Goal: Use online tool/utility: Utilize a website feature to perform a specific function

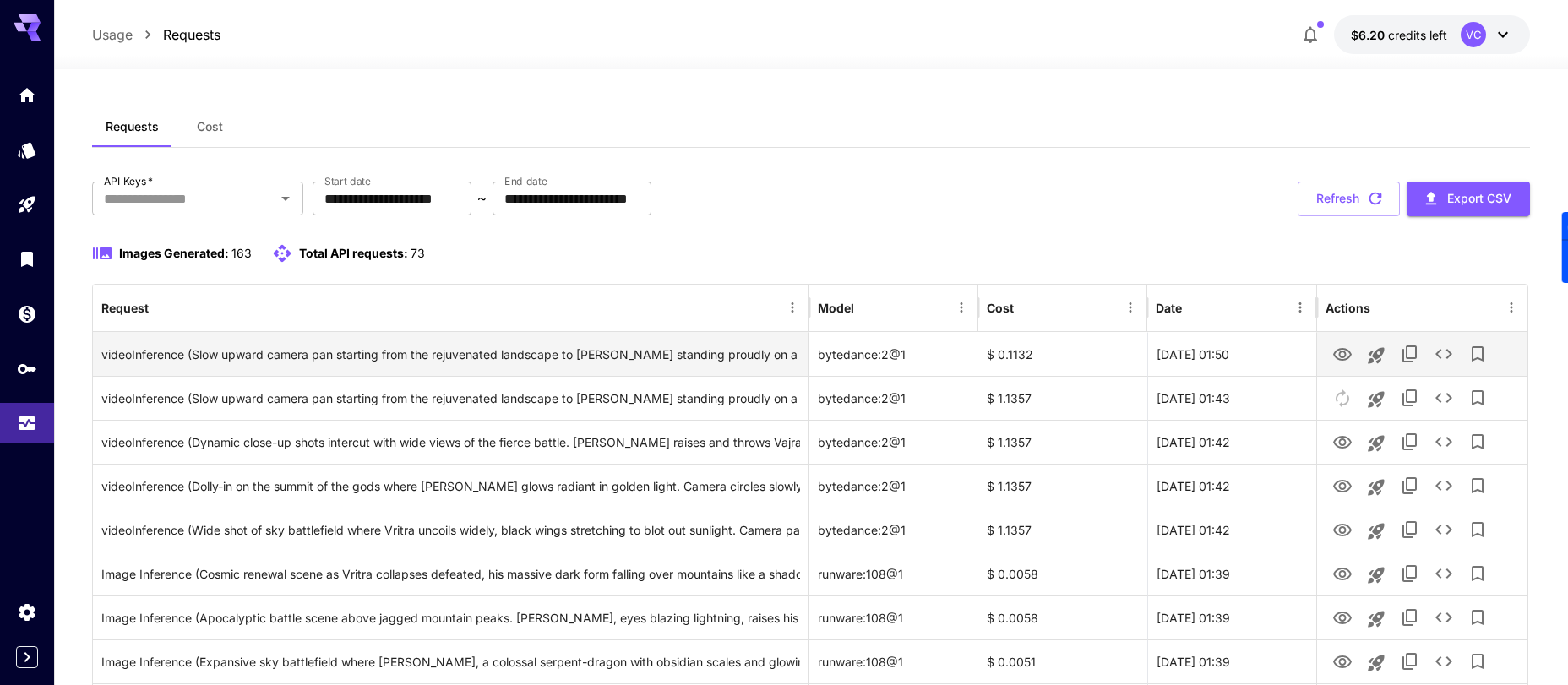
click at [1335, 354] on icon "View Video" at bounding box center [1342, 354] width 20 height 20
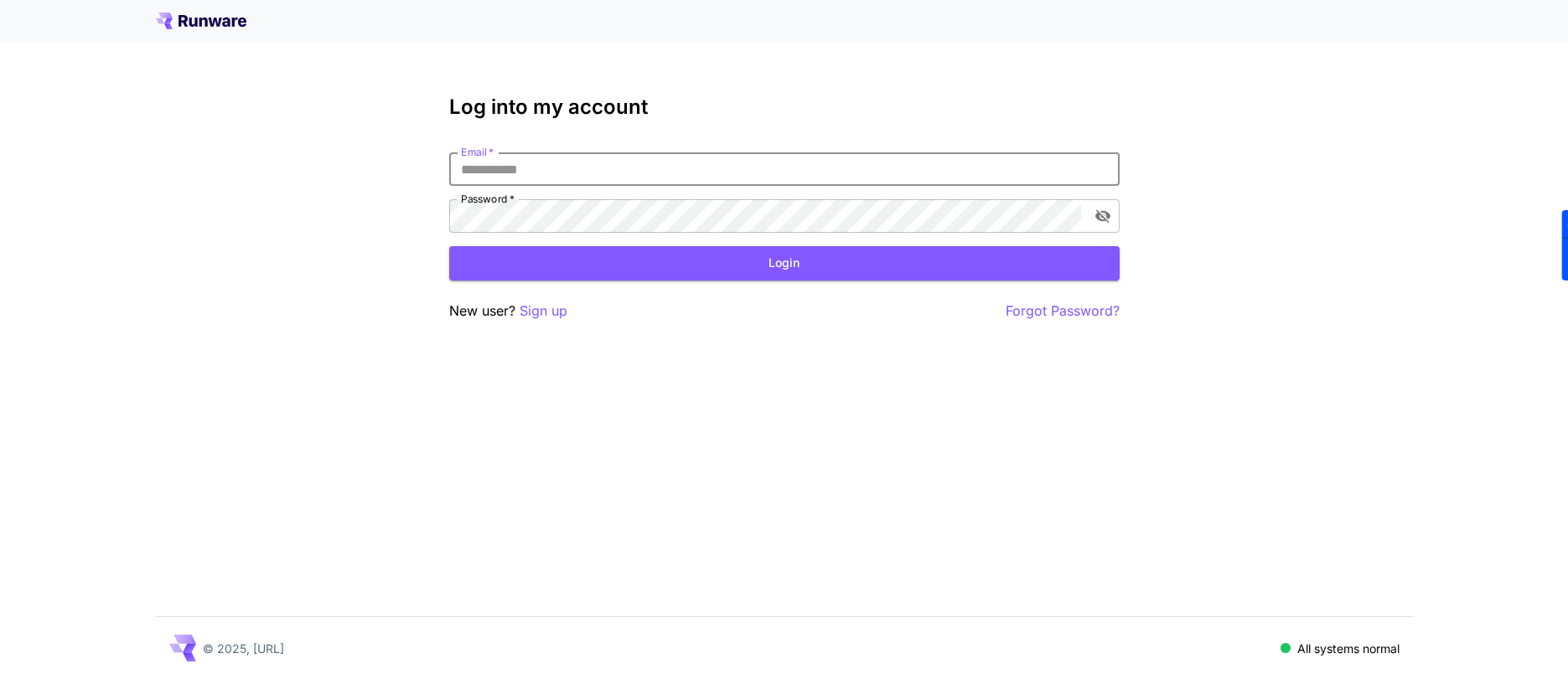
click at [532, 180] on input "Email   *" at bounding box center [784, 169] width 671 height 33
type input "**********"
click at [746, 263] on button "Login" at bounding box center [784, 263] width 671 height 34
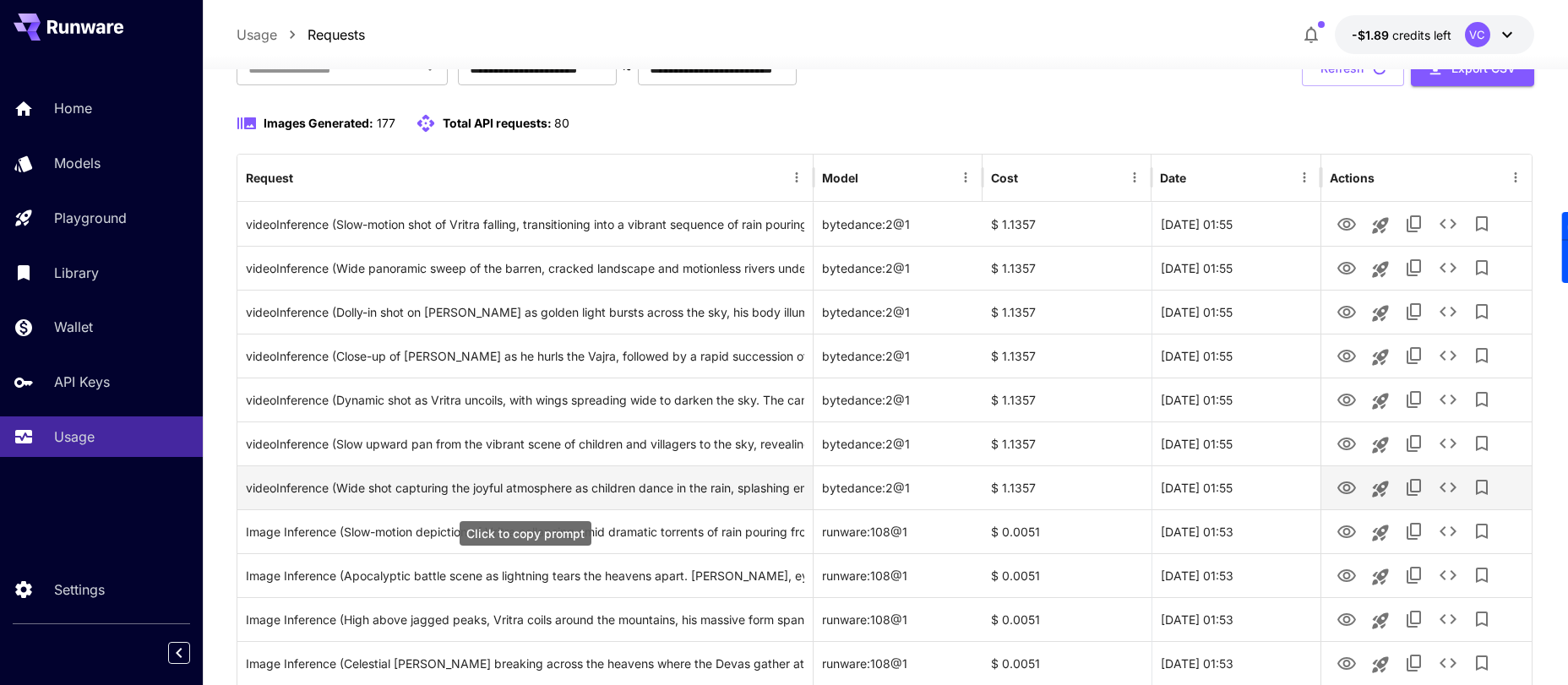
scroll to position [120, 0]
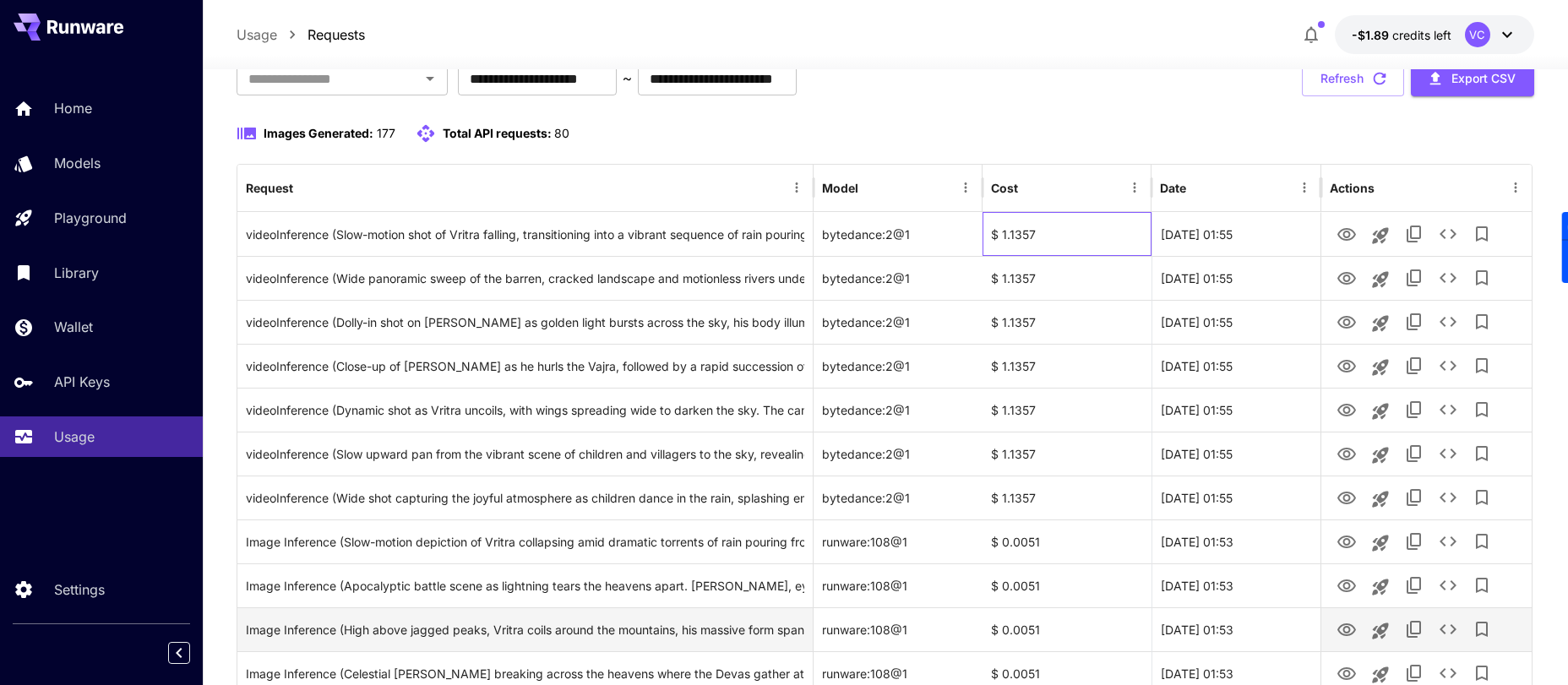
drag, startPoint x: 994, startPoint y: 234, endPoint x: 1039, endPoint y: 608, distance: 376.7
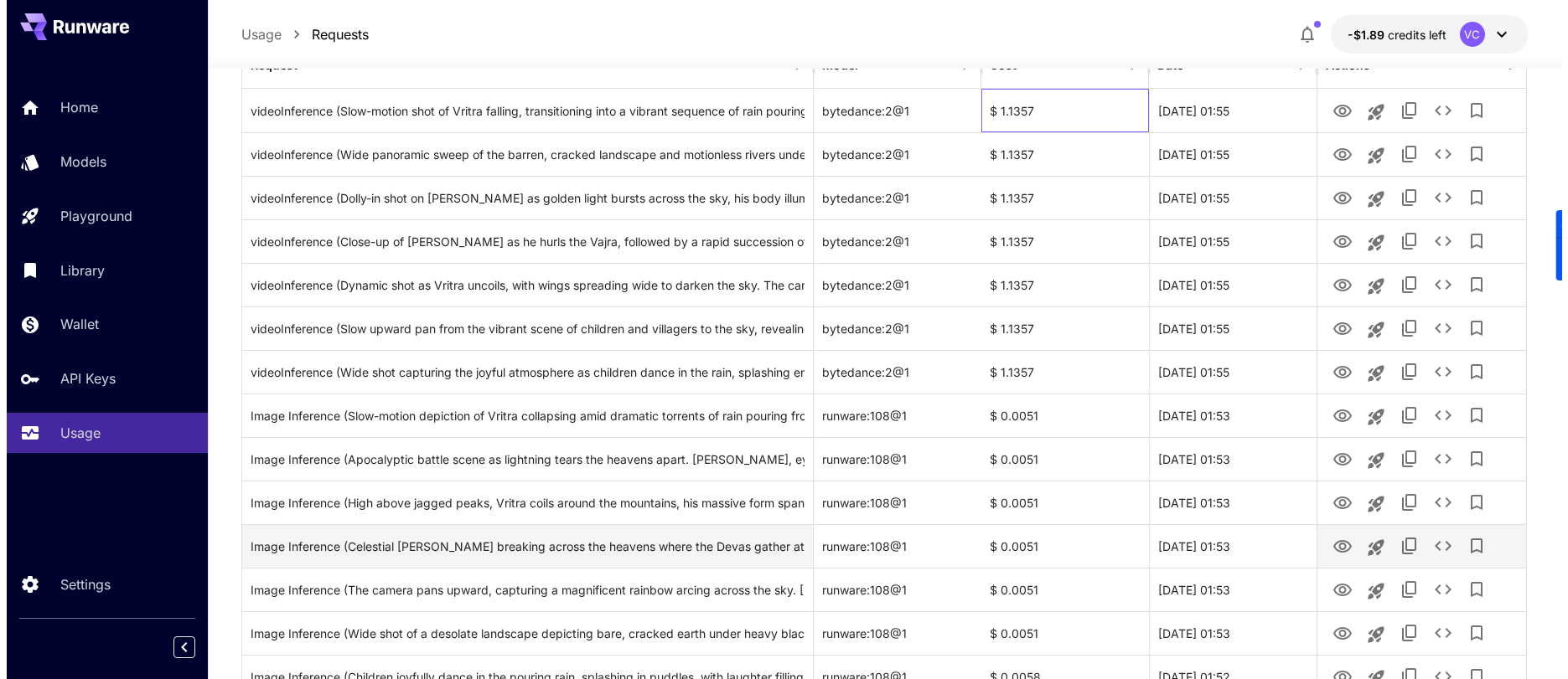
scroll to position [248, 0]
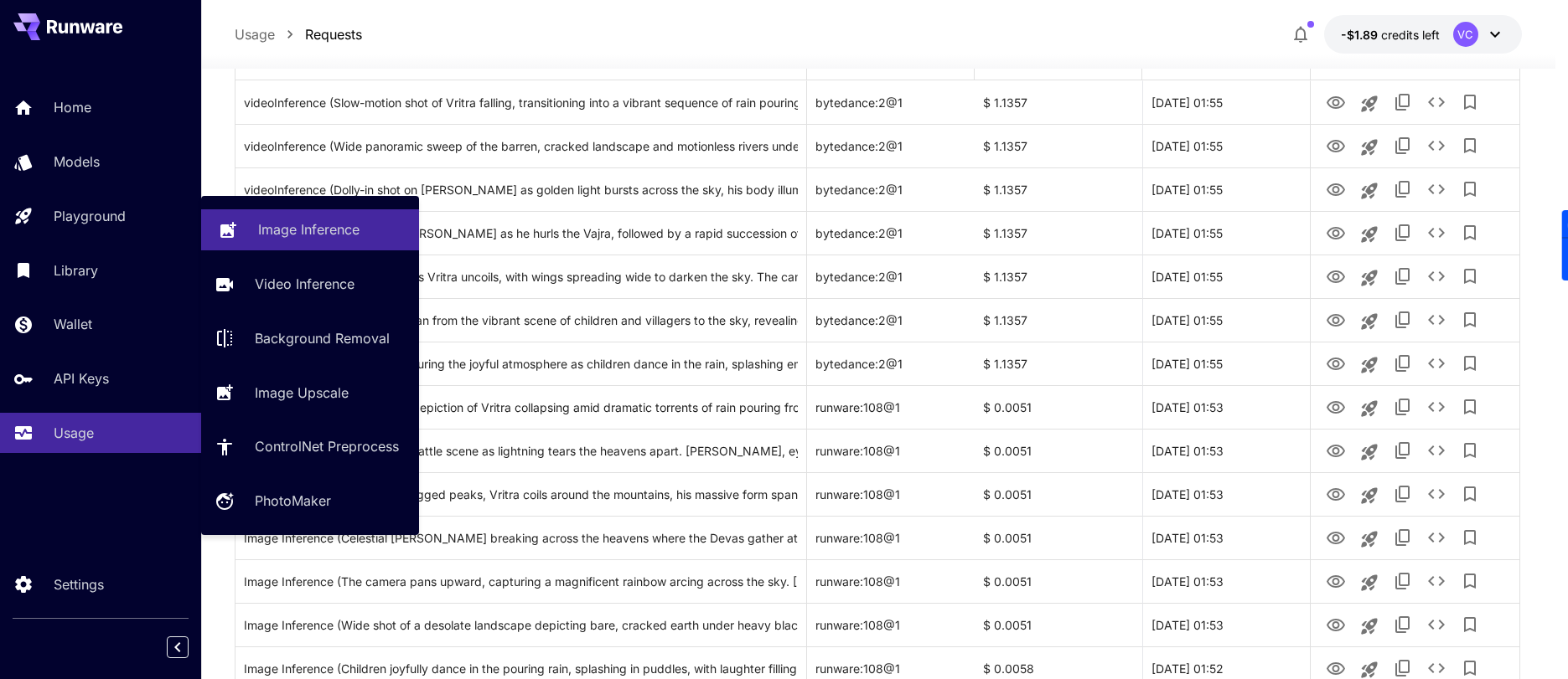
click at [297, 239] on p "Image Inference" at bounding box center [308, 230] width 101 height 20
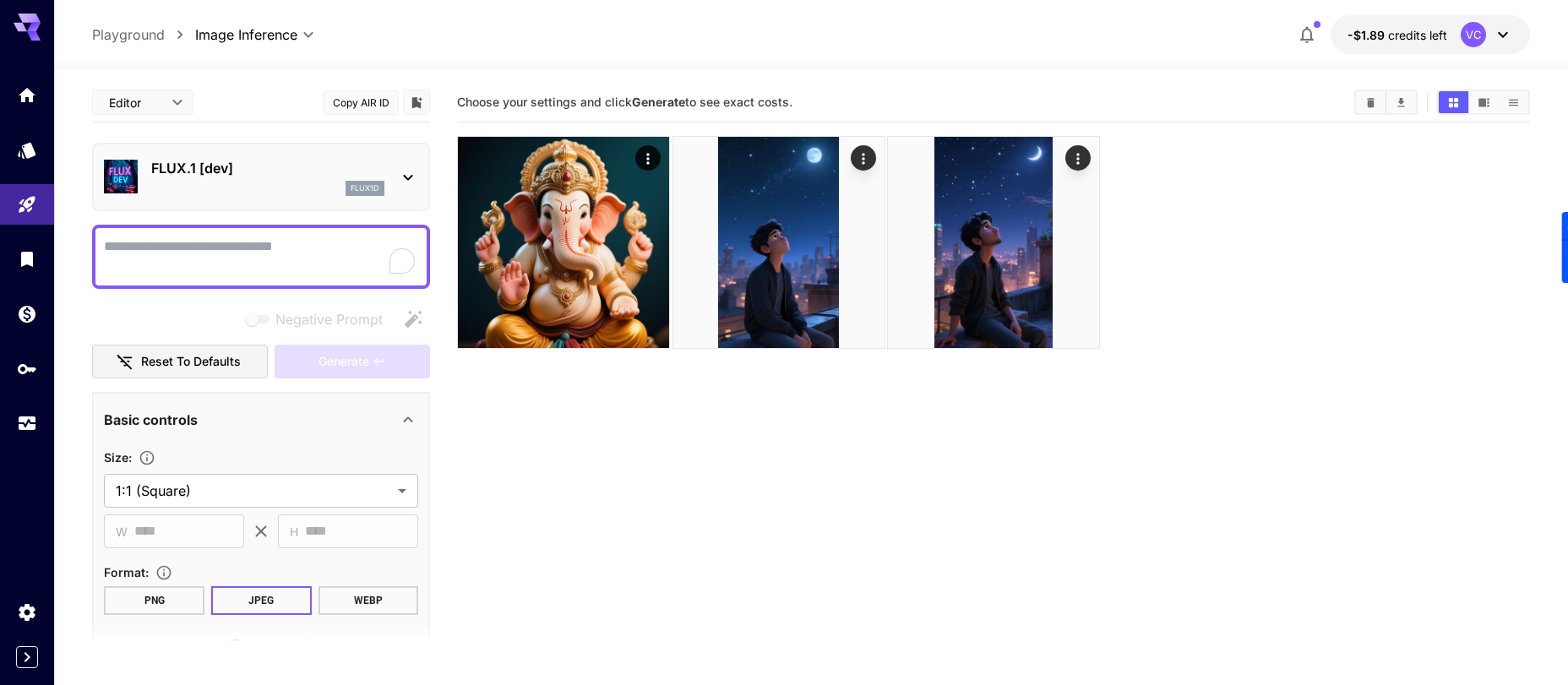
click at [280, 262] on textarea "Negative Prompt" at bounding box center [260, 256] width 314 height 41
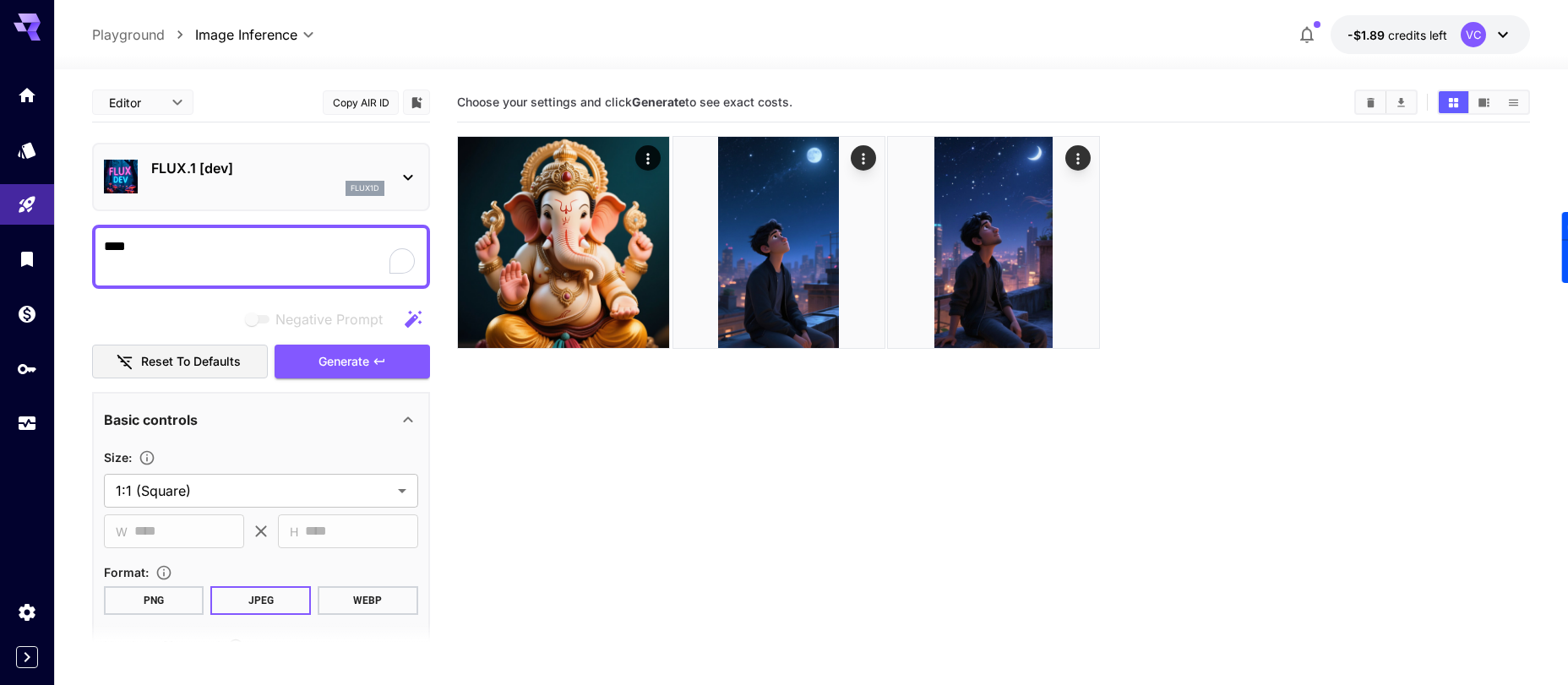
type textarea "****"
click at [327, 165] on p "FLUX.1 [dev]" at bounding box center [268, 168] width 234 height 20
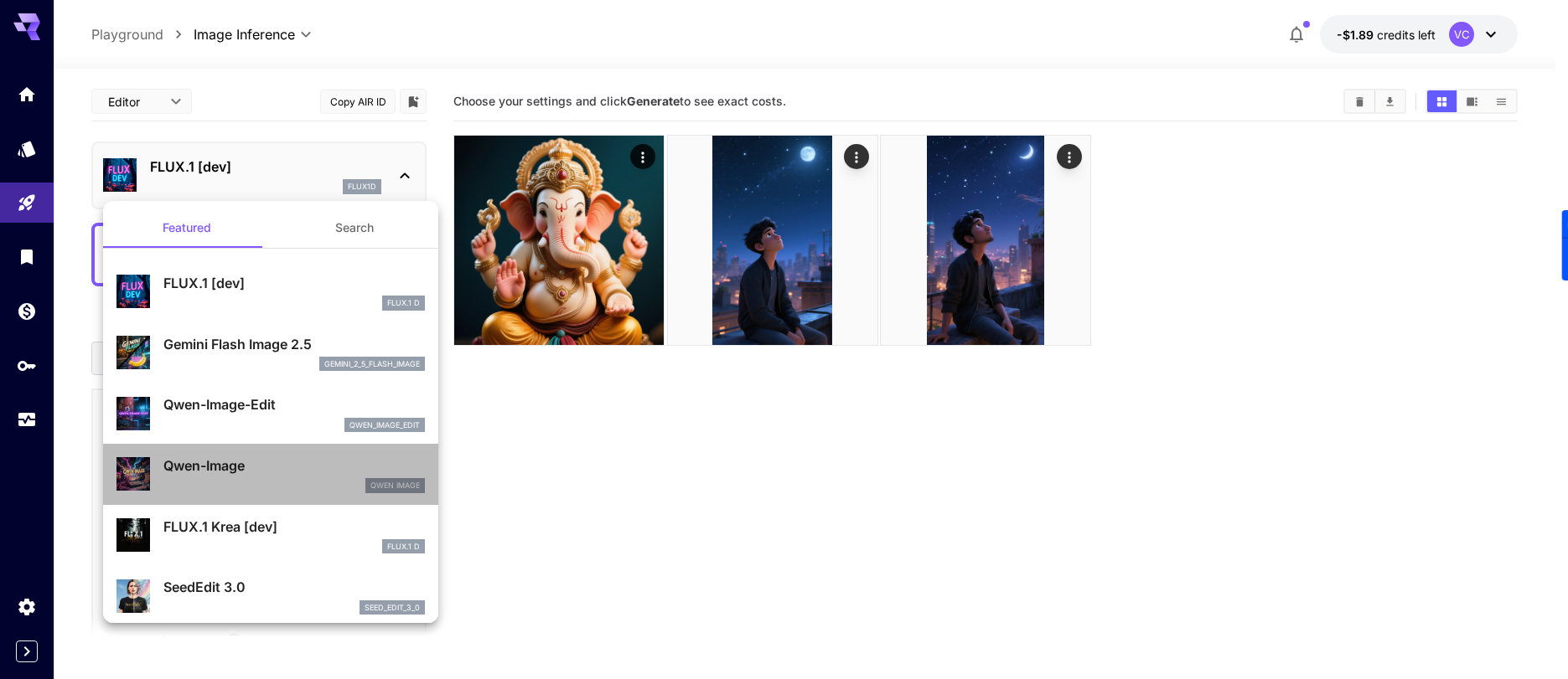
click at [300, 458] on p "Qwen-Image" at bounding box center [294, 465] width 261 height 20
type input "**"
type input "***"
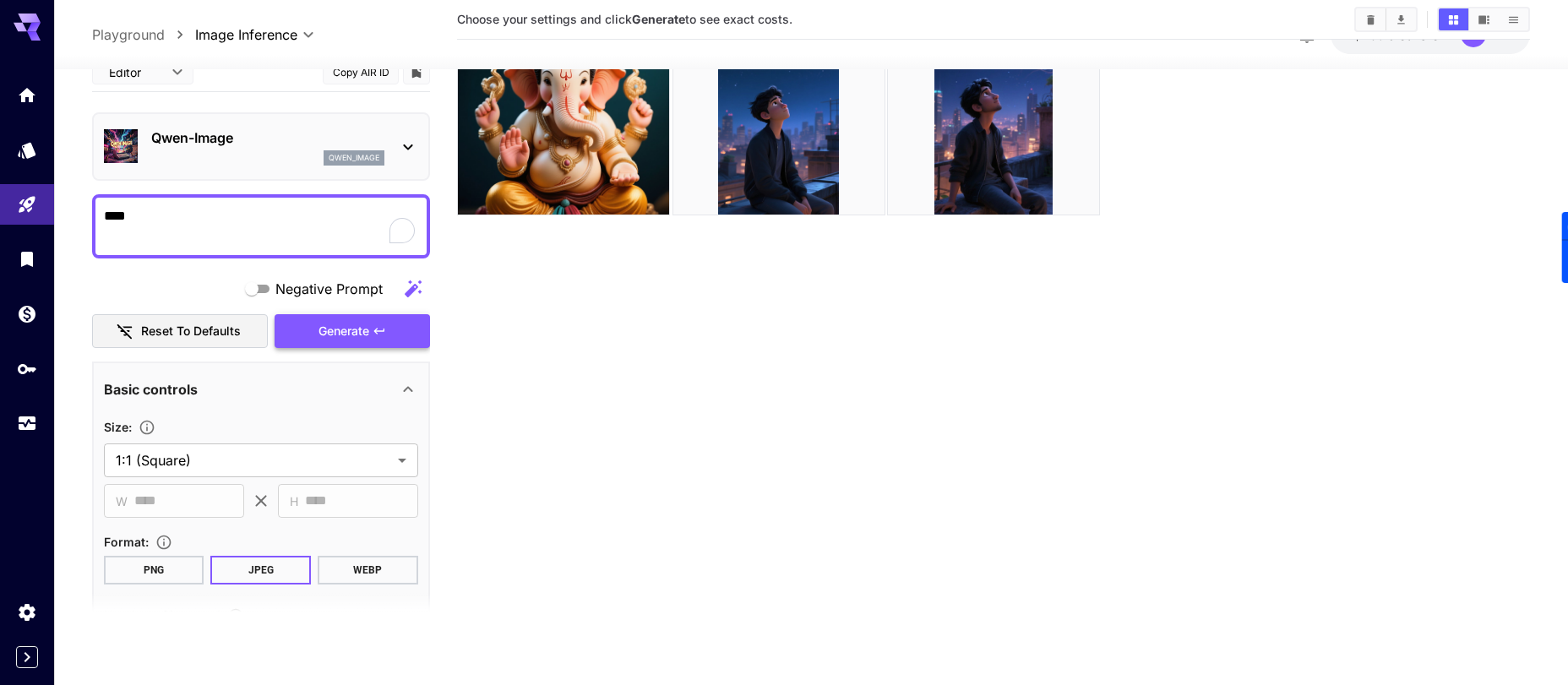
click at [372, 334] on icon "button" at bounding box center [379, 332] width 14 height 14
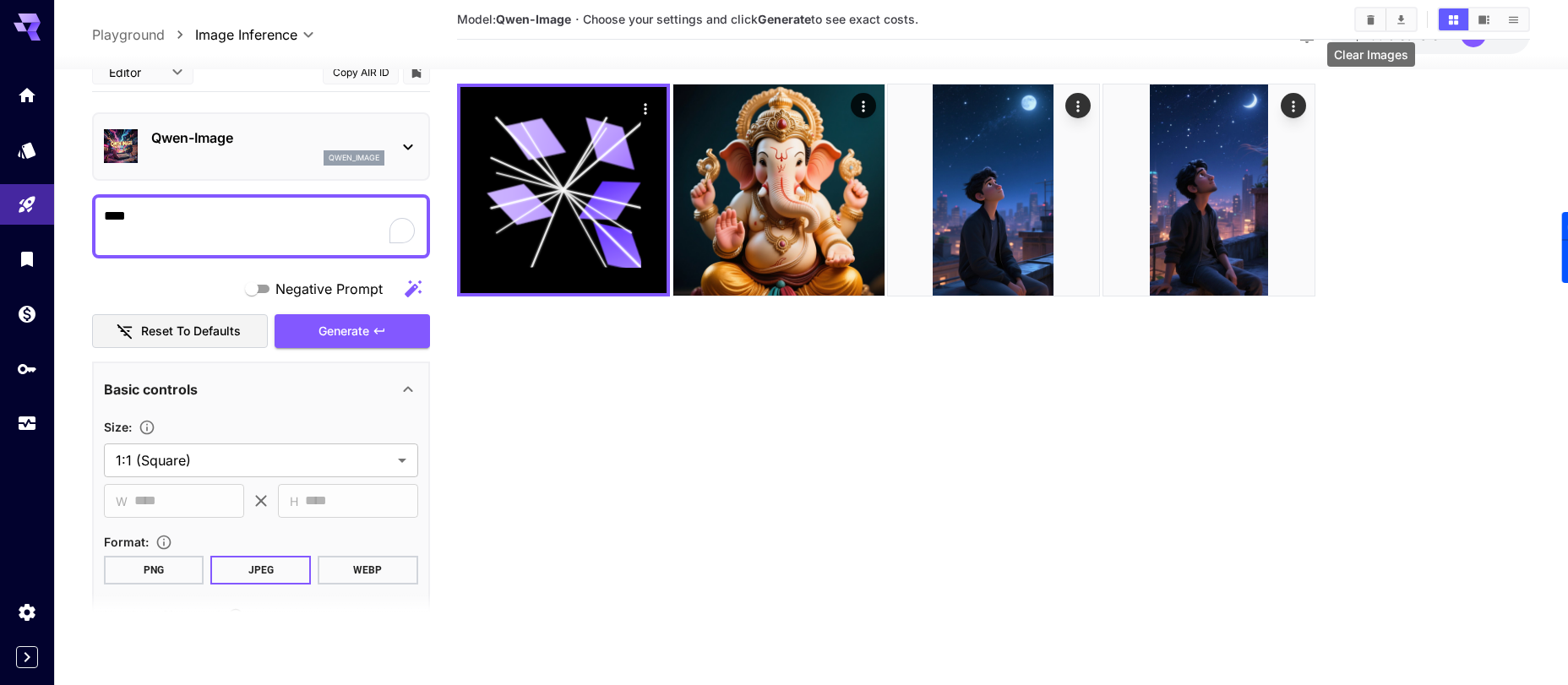
click at [1382, 16] on button "Clear Images" at bounding box center [1371, 20] width 30 height 22
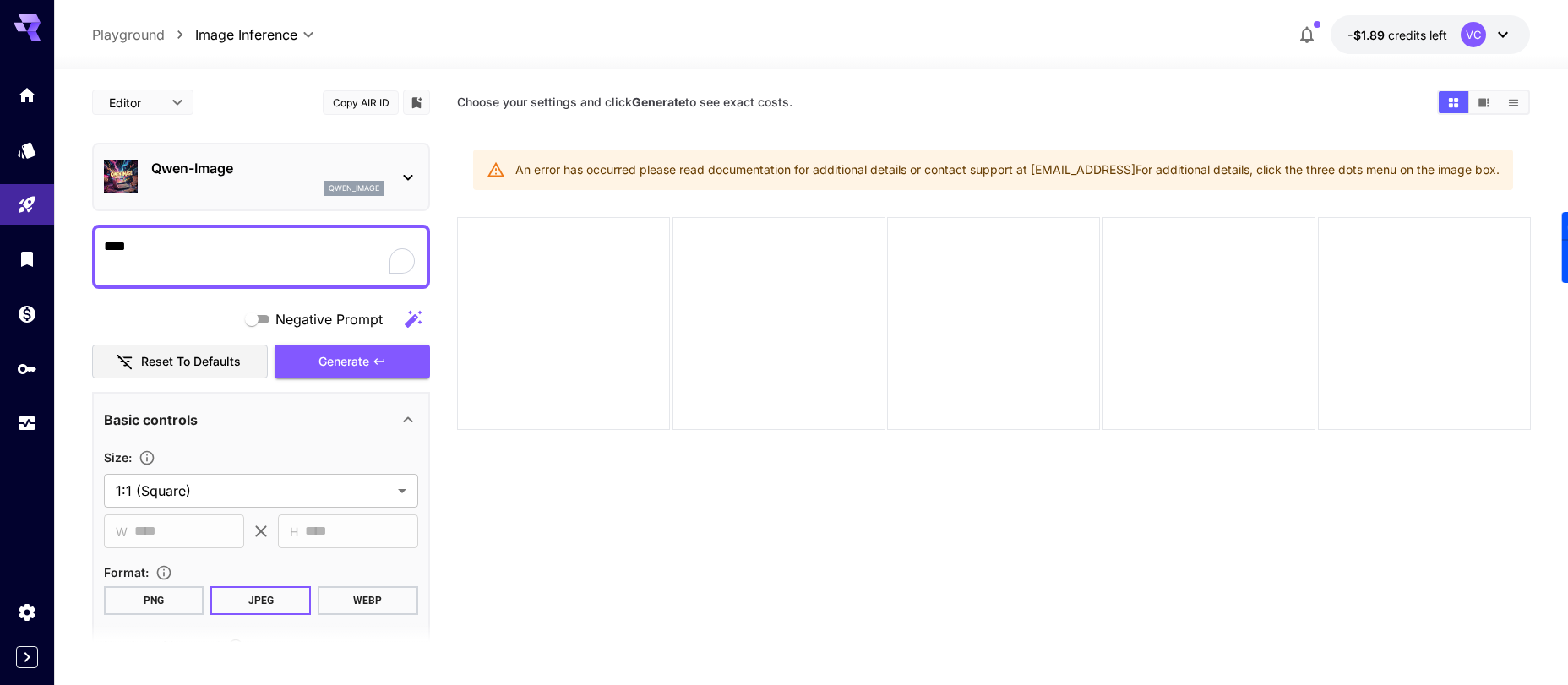
click at [1376, 38] on span "-$1.89" at bounding box center [1367, 35] width 41 height 15
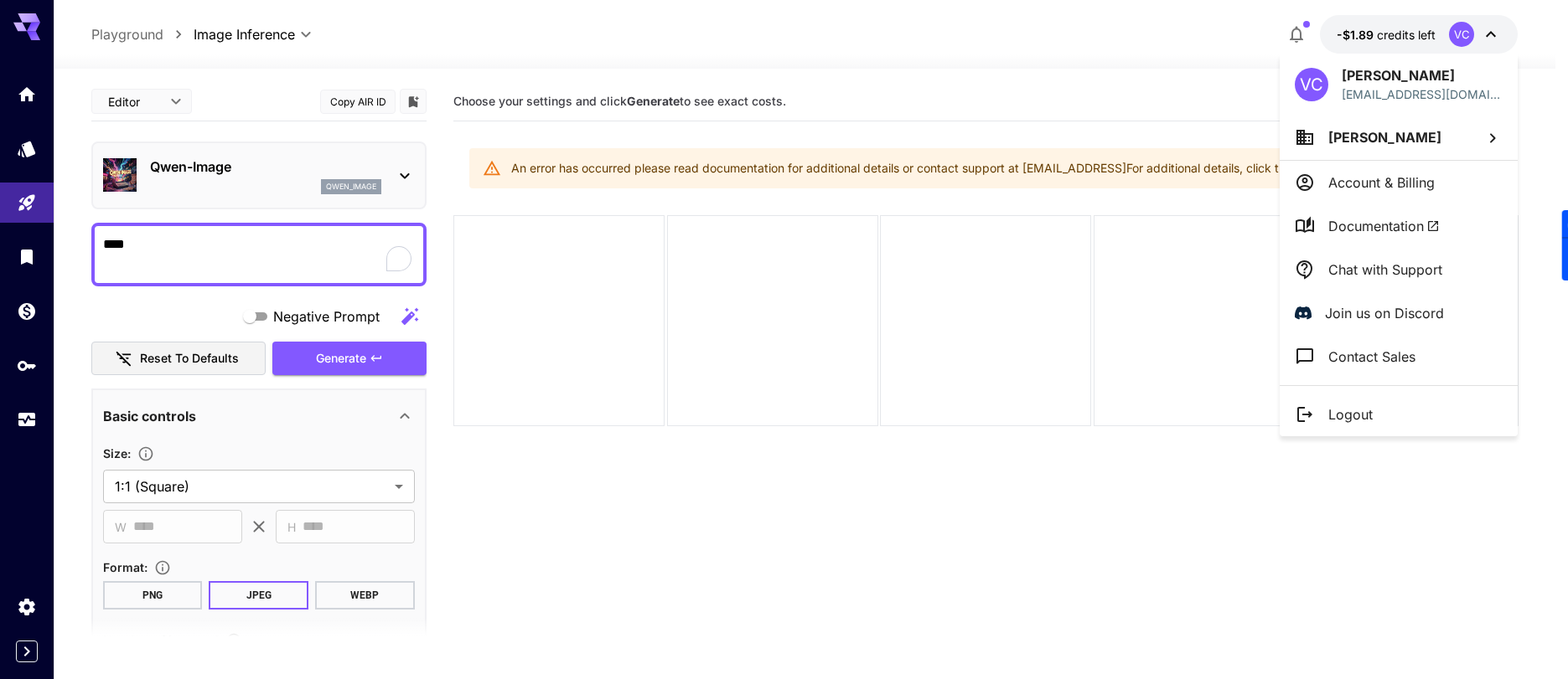
click at [22, 254] on div at bounding box center [784, 340] width 1568 height 679
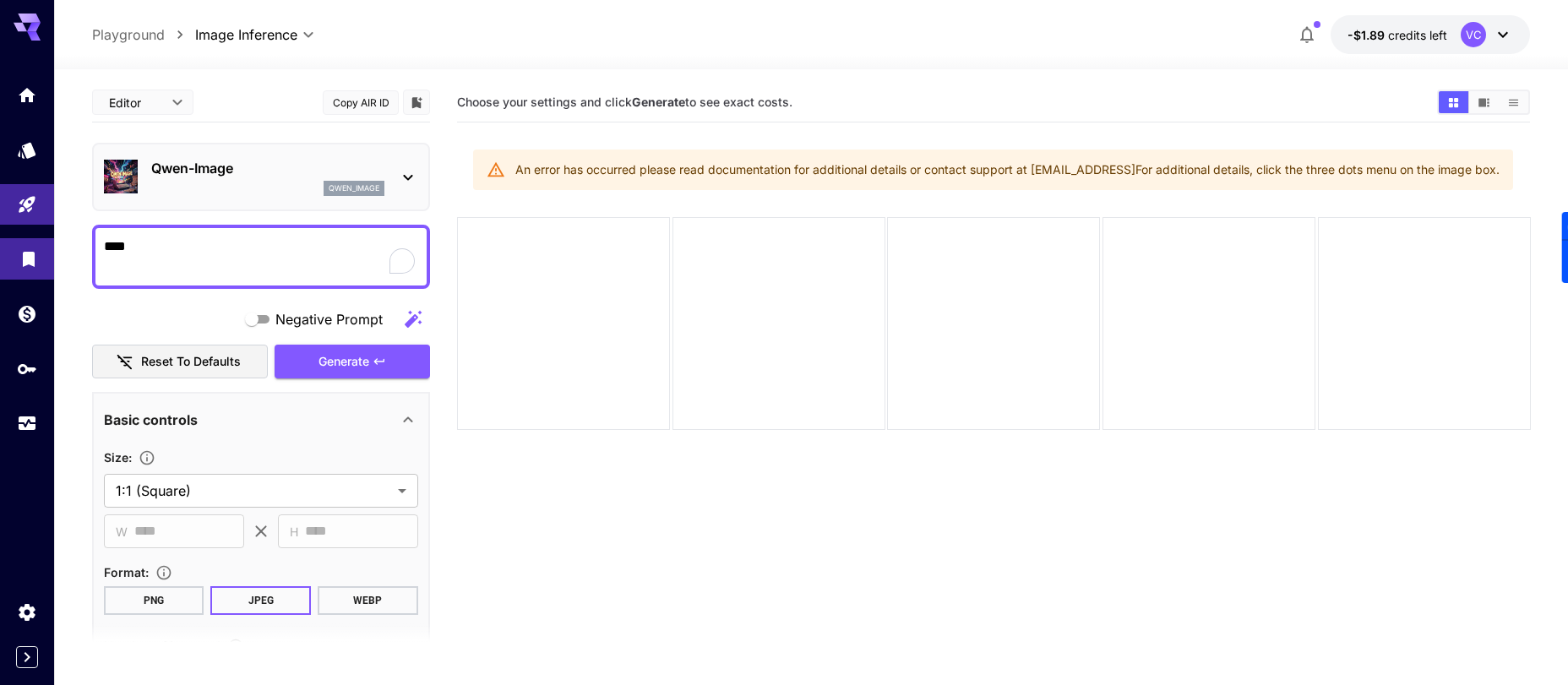
click at [21, 267] on link at bounding box center [27, 259] width 54 height 42
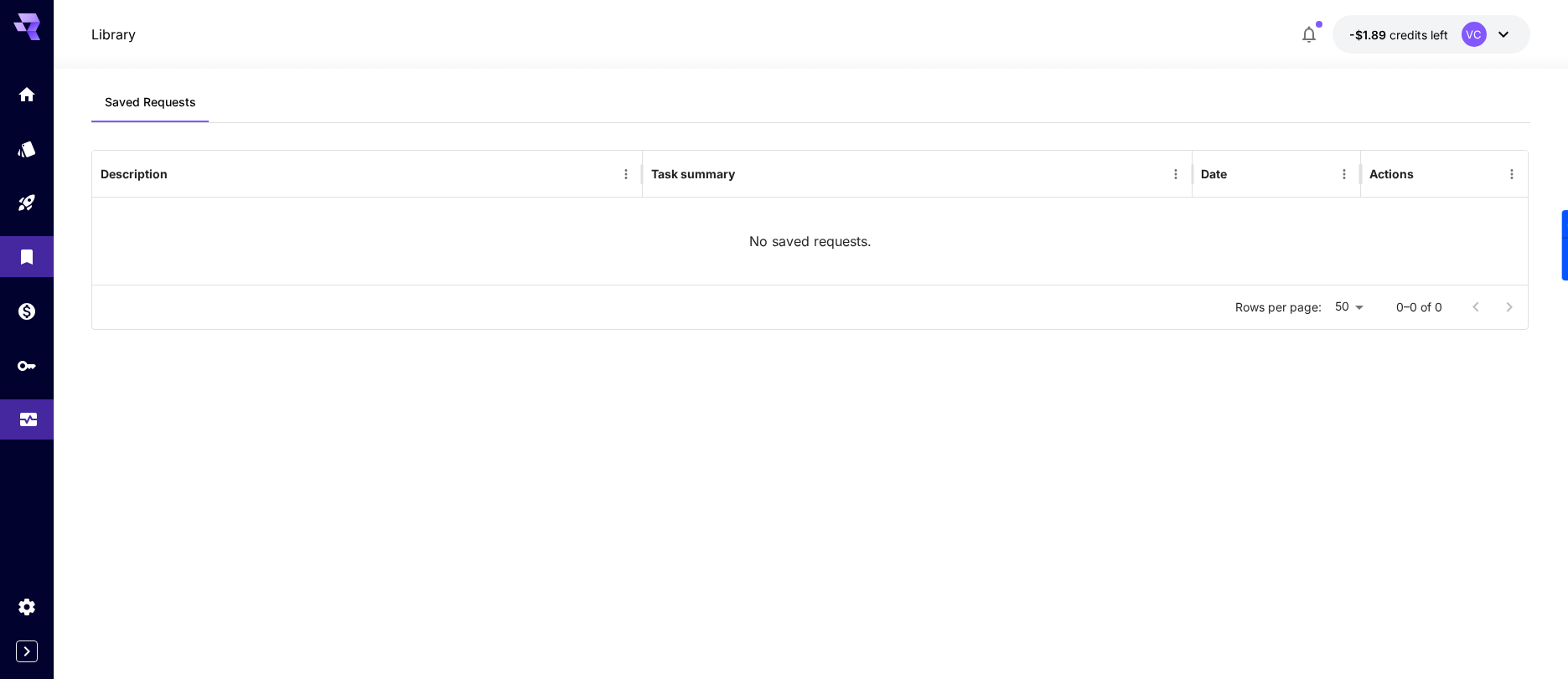
drag, startPoint x: 19, startPoint y: 454, endPoint x: 21, endPoint y: 426, distance: 28.1
click at [20, 448] on div at bounding box center [27, 340] width 54 height 679
click at [21, 426] on link at bounding box center [27, 420] width 54 height 41
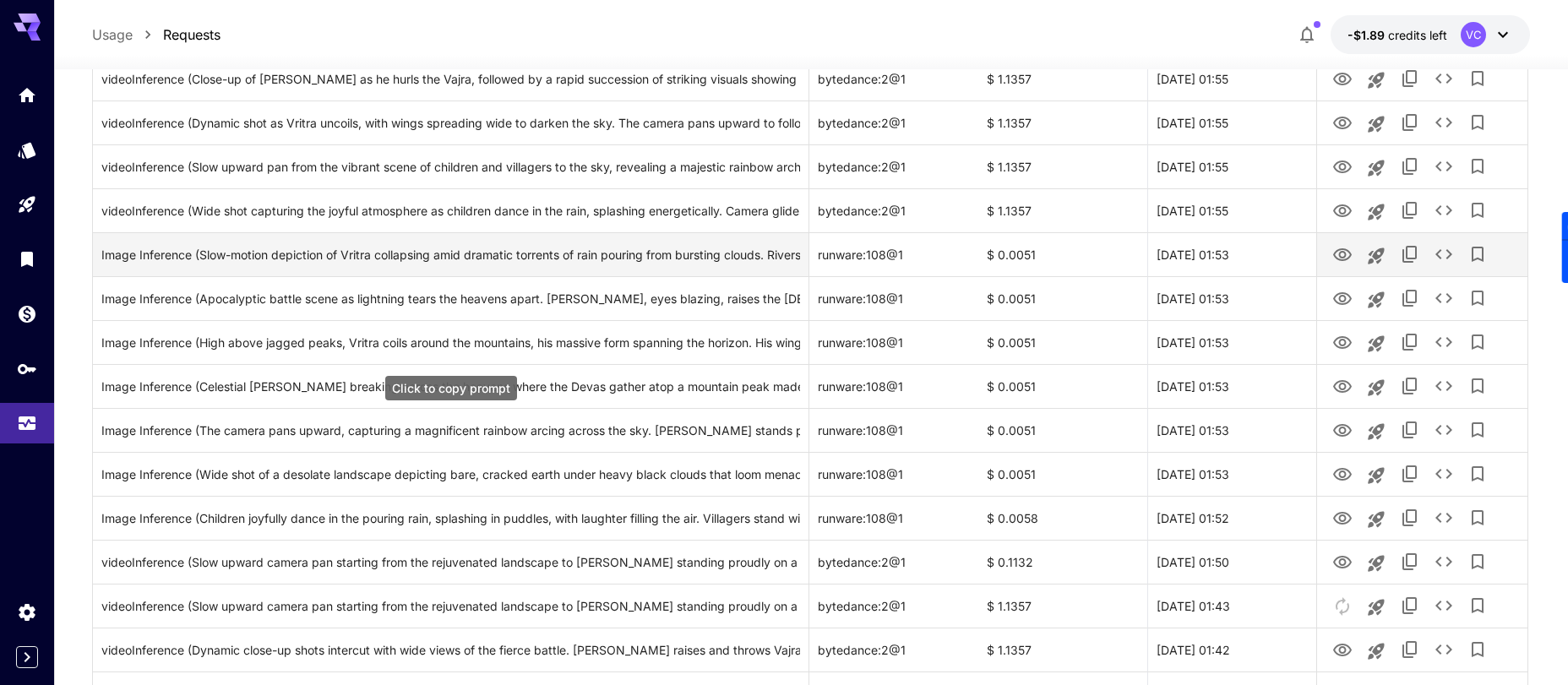
scroll to position [469, 0]
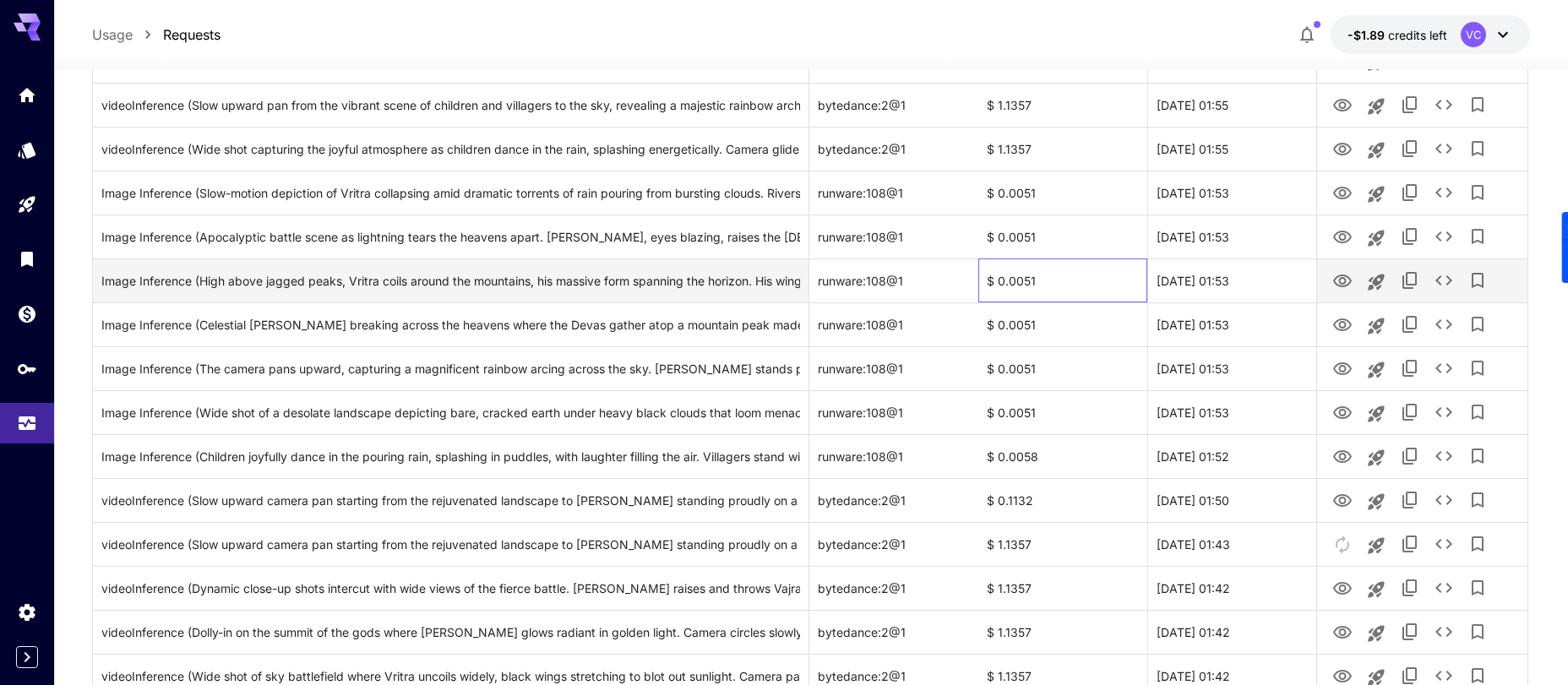
click at [1013, 276] on div "$ 0.0051" at bounding box center [1062, 280] width 169 height 44
drag, startPoint x: 987, startPoint y: 281, endPoint x: 1051, endPoint y: 280, distance: 64.0
click at [1051, 280] on div "$ 0.0051" at bounding box center [1062, 280] width 169 height 44
copy div "$ 0.0051"
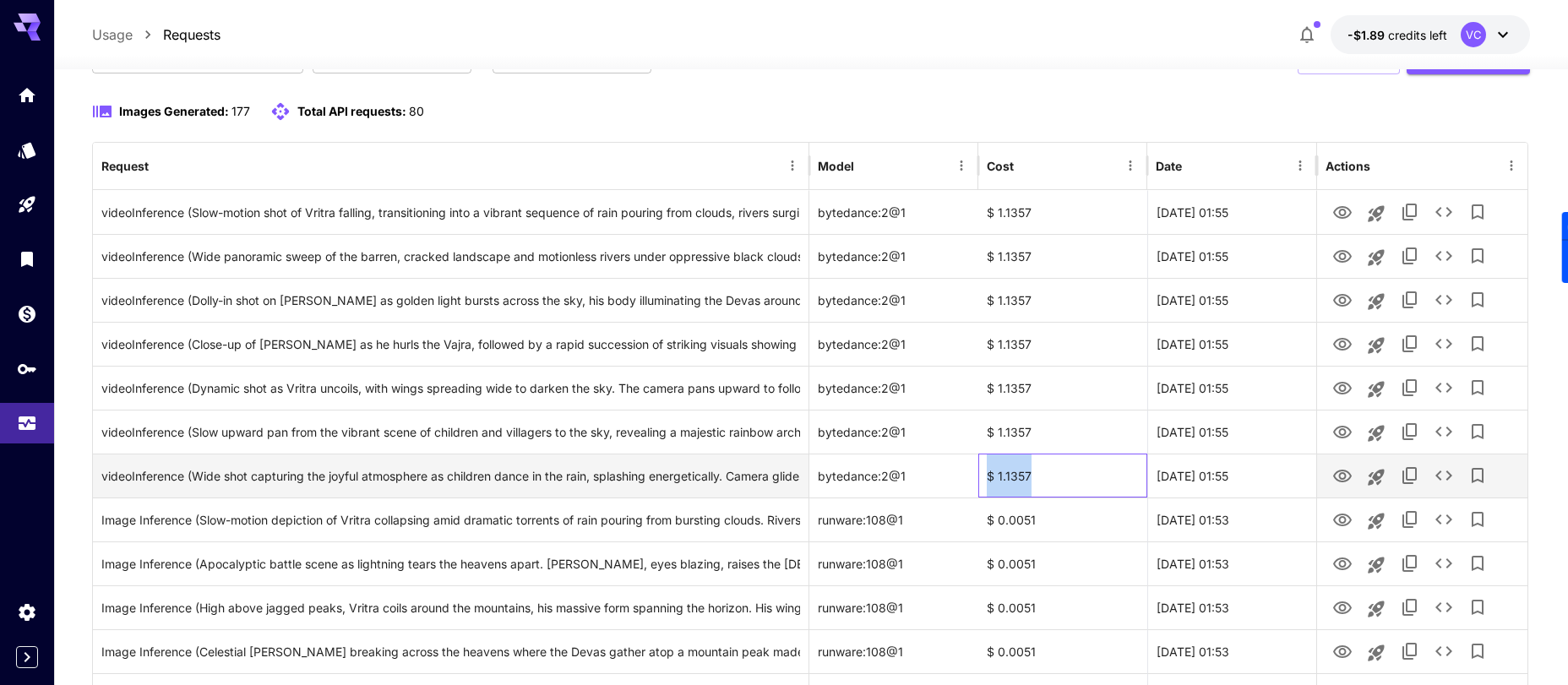
drag, startPoint x: 982, startPoint y: 483, endPoint x: 1032, endPoint y: 480, distance: 50.1
click at [1032, 480] on div "$ 1.1357" at bounding box center [1062, 475] width 169 height 44
copy div "$ 1.1357"
